Goal: Information Seeking & Learning: Learn about a topic

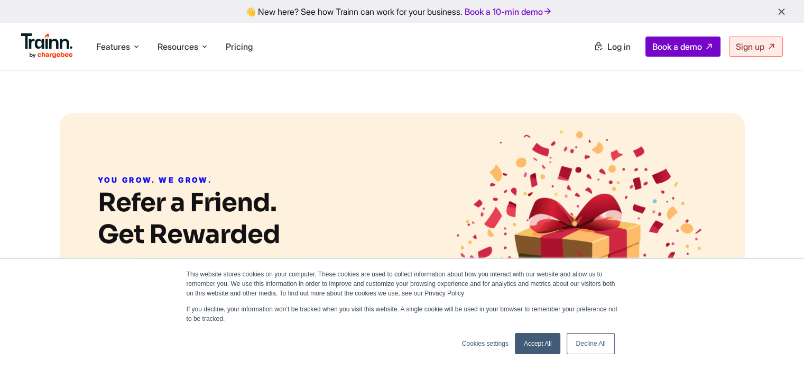
click at [50, 50] on img at bounding box center [47, 45] width 52 height 25
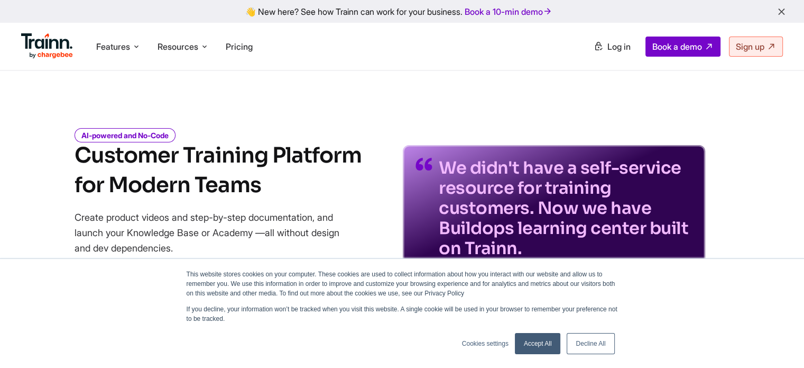
click at [39, 38] on img at bounding box center [47, 45] width 52 height 25
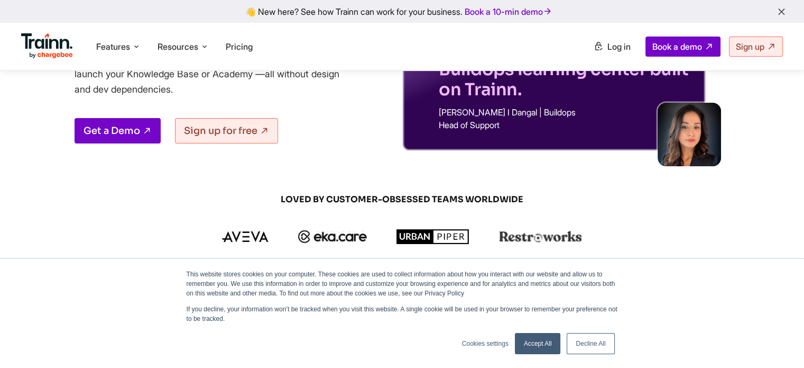
scroll to position [370, 0]
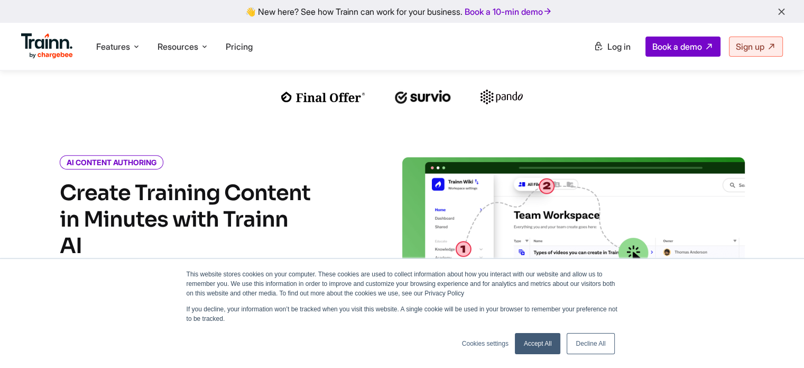
drag, startPoint x: 228, startPoint y: 217, endPoint x: 344, endPoint y: 219, distance: 115.3
click at [344, 219] on div "AI CONTENT AUTHORING Create Training Content in Minutes with Trainn AI Record y…" at bounding box center [212, 313] width 381 height 312
drag, startPoint x: 318, startPoint y: 219, endPoint x: 221, endPoint y: 222, distance: 97.3
click at [221, 222] on div "AI CONTENT AUTHORING Create Training Content in Minutes with Trainn AI Record y…" at bounding box center [212, 313] width 381 height 312
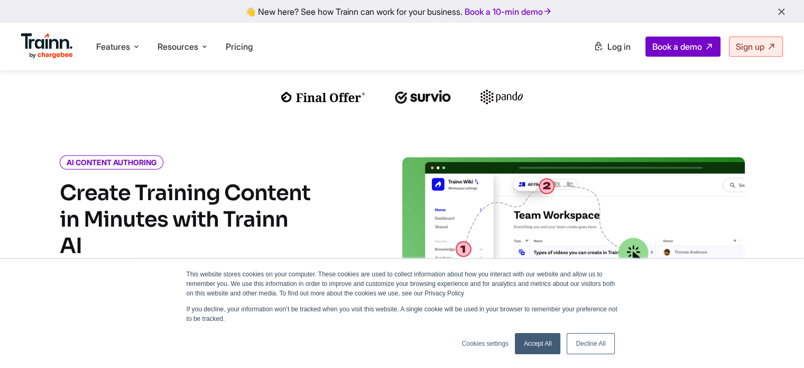
copy h2 "Trainn AI"
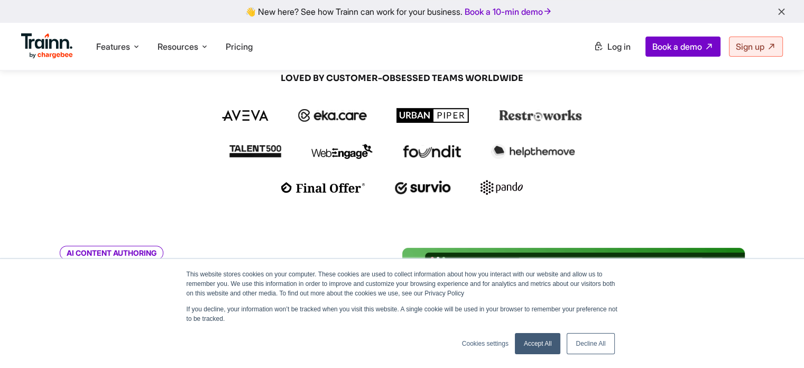
scroll to position [212, 0]
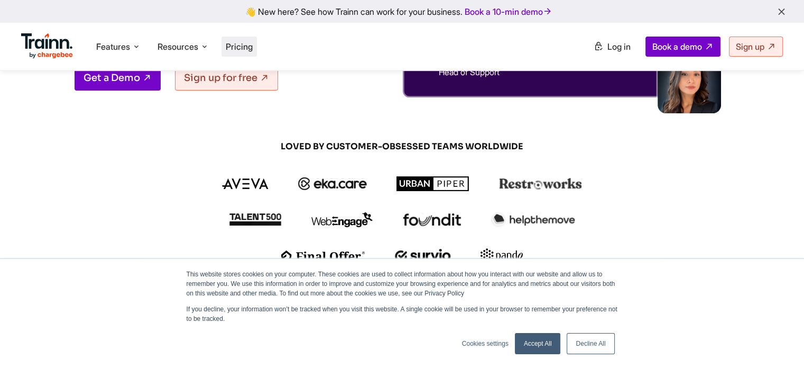
click at [232, 46] on span "Pricing" at bounding box center [239, 46] width 27 height 11
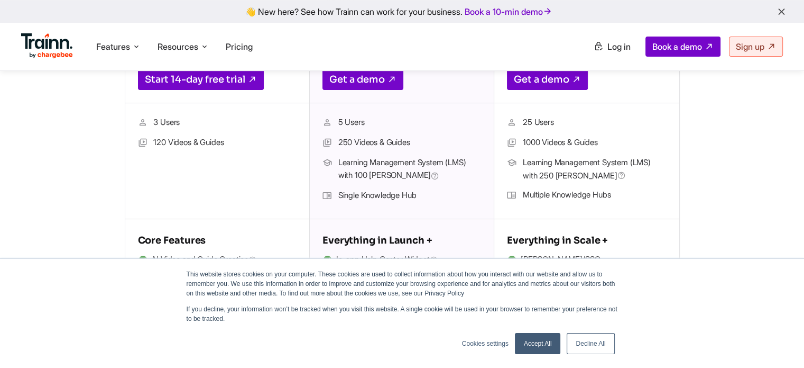
scroll to position [212, 0]
